Goal: Information Seeking & Learning: Learn about a topic

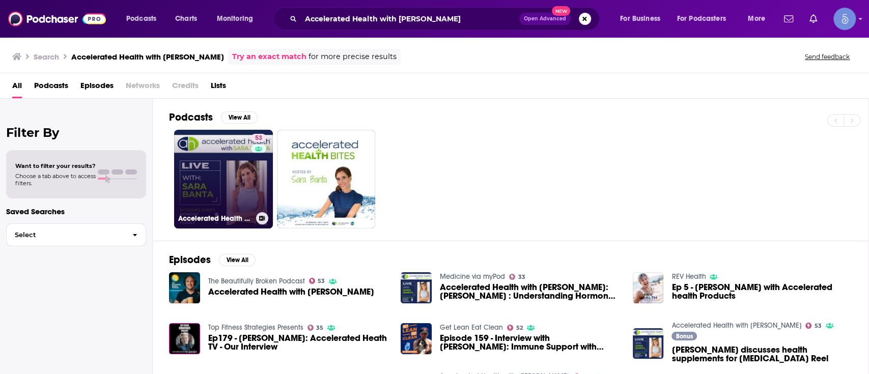
click at [225, 163] on link "53 Accelerated Health with [PERSON_NAME]" at bounding box center [223, 179] width 99 height 99
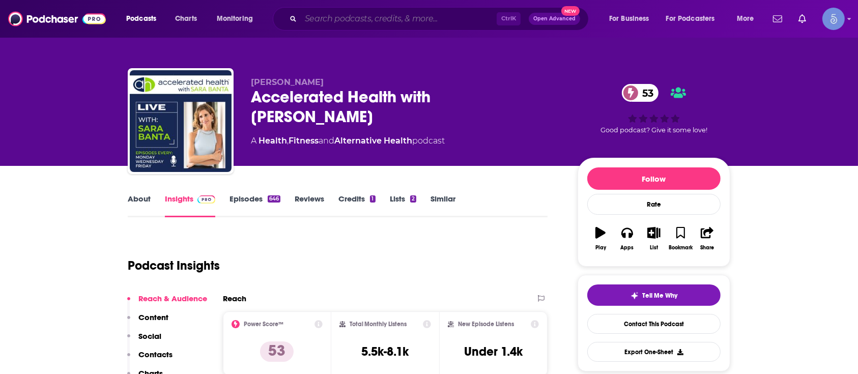
click at [351, 16] on input "Search podcasts, credits, & more..." at bounding box center [399, 19] width 196 height 16
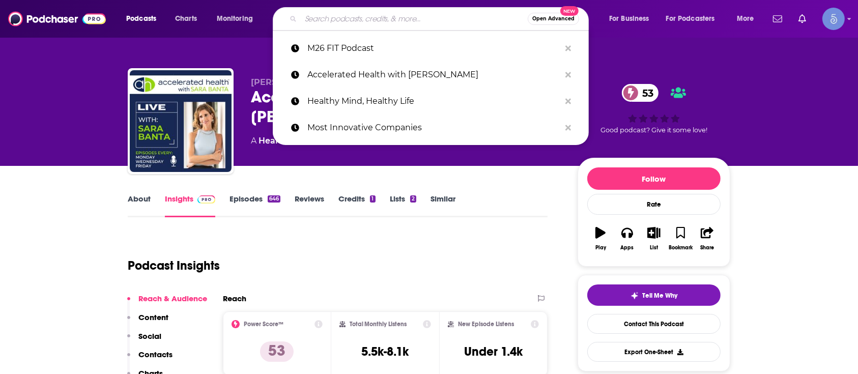
paste input "The Healthy Skin Show"
type input "The Healthy Skin Show"
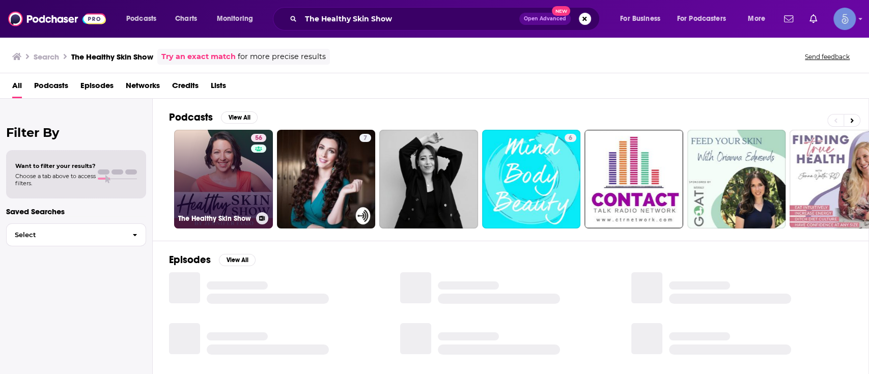
click at [208, 177] on link "56 The Healthy Skin Show" at bounding box center [223, 179] width 99 height 99
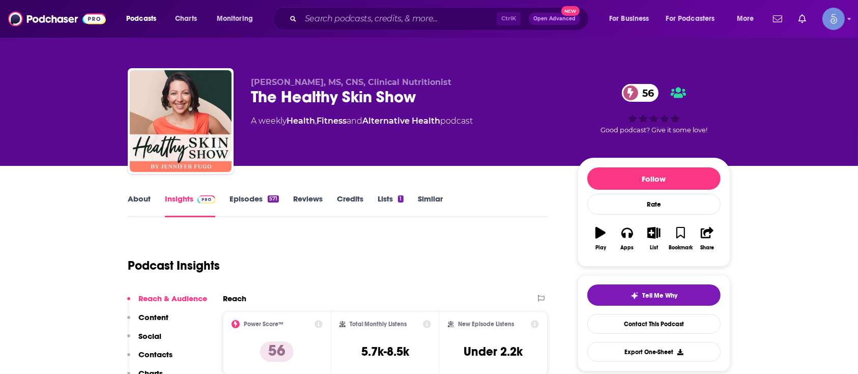
click at [345, 90] on div "The Healthy Skin Show 56" at bounding box center [406, 97] width 310 height 20
click at [348, 95] on div "The Healthy Skin Show 56" at bounding box center [406, 97] width 310 height 20
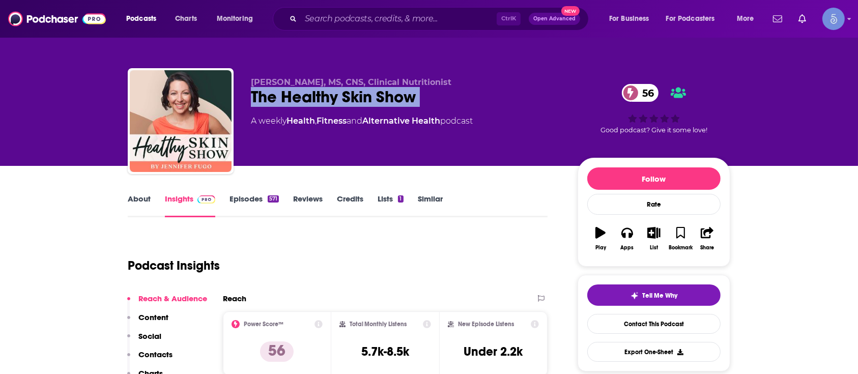
click at [348, 95] on div "The Healthy Skin Show 56" at bounding box center [406, 97] width 310 height 20
copy div "The Healthy Skin Show 56"
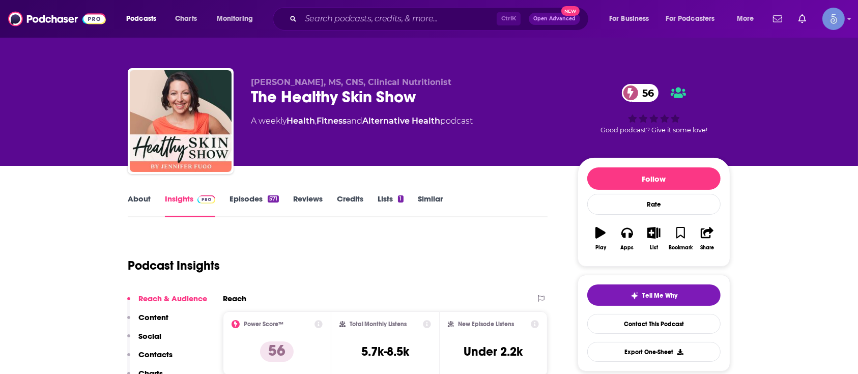
click at [145, 192] on div "About Insights Episodes 571 Reviews Credits Lists 1 Similar" at bounding box center [338, 204] width 420 height 25
click at [144, 196] on link "About" at bounding box center [139, 205] width 23 height 23
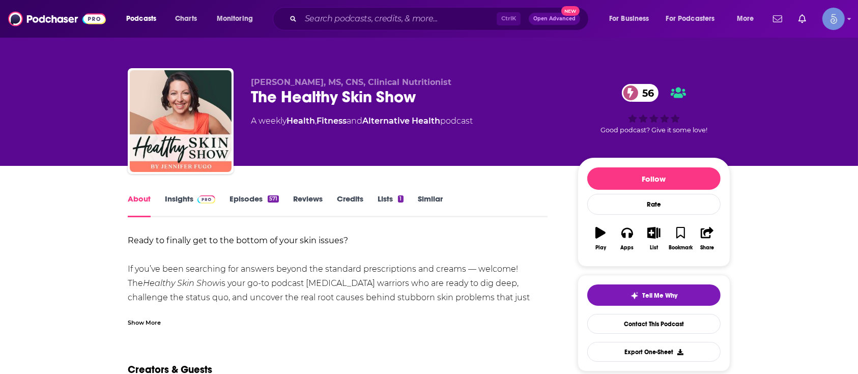
drag, startPoint x: 137, startPoint y: 317, endPoint x: 138, endPoint y: 308, distance: 8.8
click at [138, 317] on div "Show More" at bounding box center [144, 322] width 33 height 10
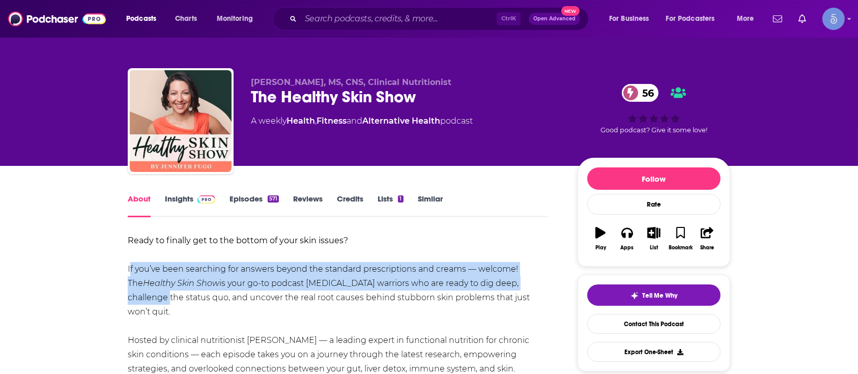
drag, startPoint x: 126, startPoint y: 266, endPoint x: 522, endPoint y: 290, distance: 396.6
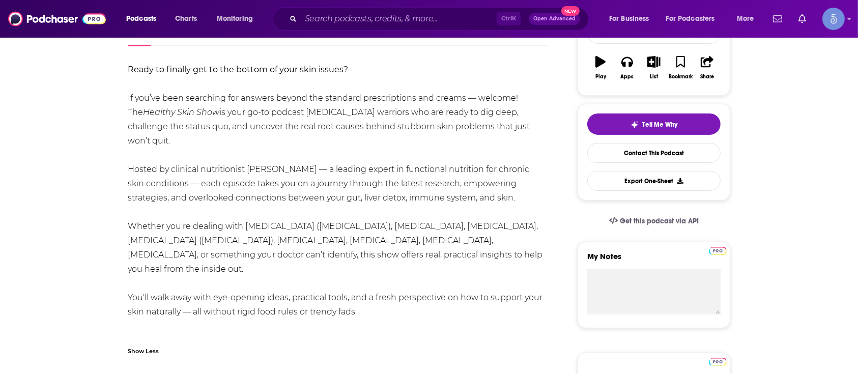
scroll to position [173, 0]
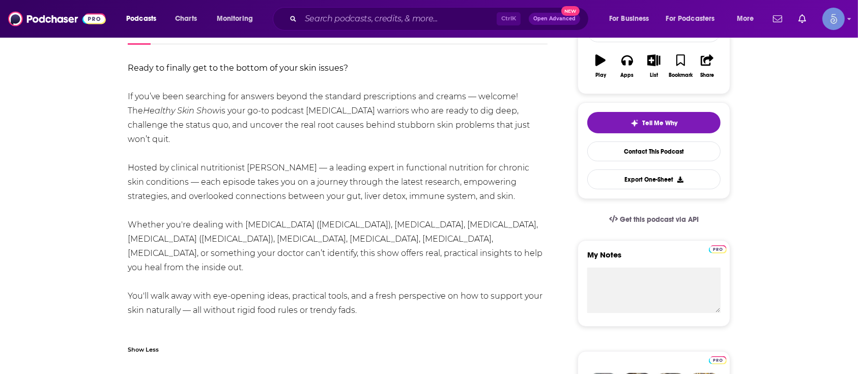
drag, startPoint x: 121, startPoint y: 145, endPoint x: 501, endPoint y: 185, distance: 382.8
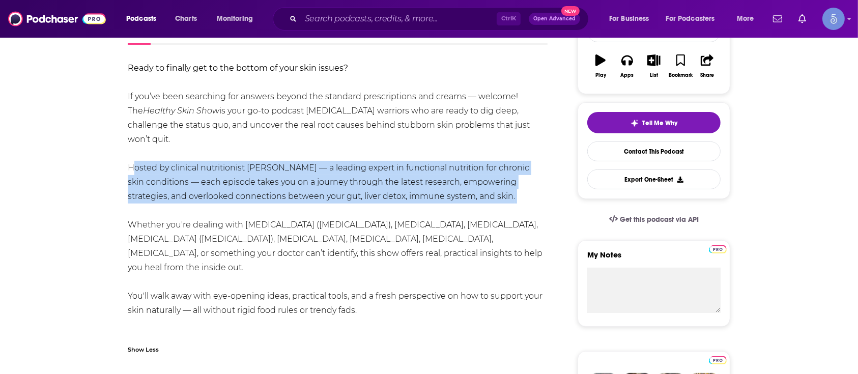
drag, startPoint x: 123, startPoint y: 149, endPoint x: 505, endPoint y: 186, distance: 384.0
copy div "Hosted by clinical nutritionist [PERSON_NAME] — a leading expert in functional …"
